Goal: Check status: Check status

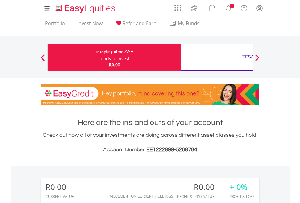
scroll to position [58, 95]
click at [99, 57] on div "Funds to invest:" at bounding box center [115, 59] width 32 height 6
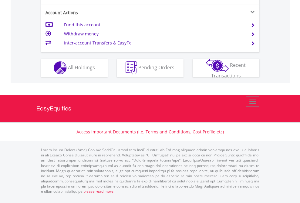
scroll to position [581, 0]
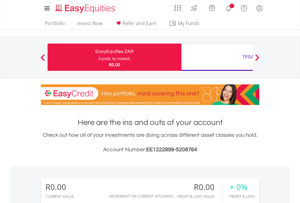
scroll to position [450, 0]
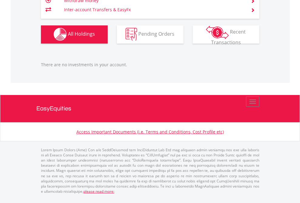
scroll to position [600, 0]
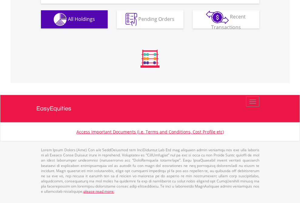
scroll to position [686, 0]
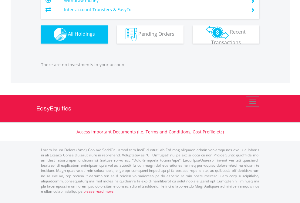
scroll to position [58, 95]
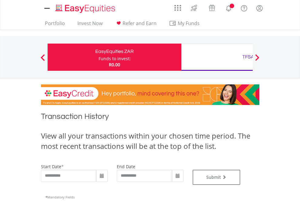
type input "**********"
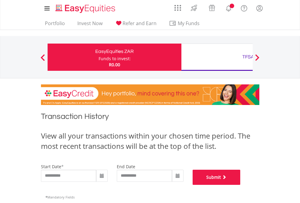
click at [240, 185] on button "Submit" at bounding box center [216, 177] width 48 height 15
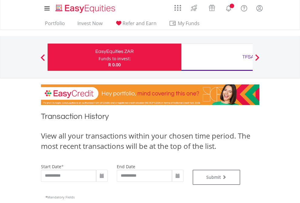
click at [217, 57] on div "TFSA" at bounding box center [248, 57] width 126 height 8
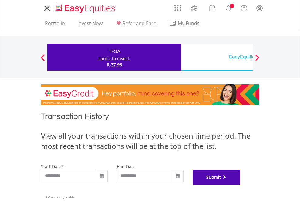
click at [240, 185] on button "Submit" at bounding box center [216, 177] width 48 height 15
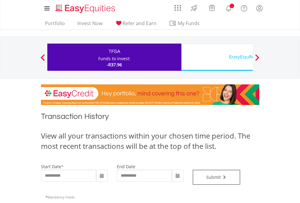
click at [217, 57] on div "EasyEquities USD" at bounding box center [248, 57] width 126 height 8
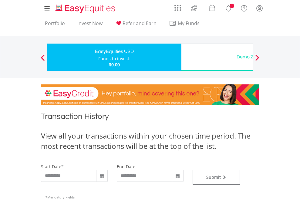
type input "**********"
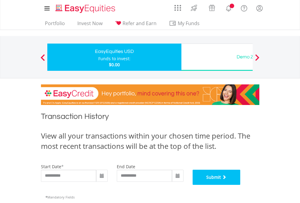
click at [240, 185] on button "Submit" at bounding box center [216, 177] width 48 height 15
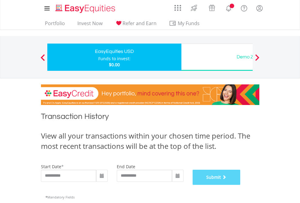
scroll to position [246, 0]
